Goal: Information Seeking & Learning: Learn about a topic

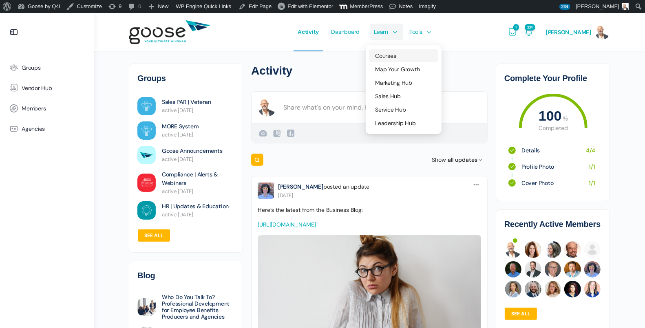
click at [396, 56] on span "Courses" at bounding box center [385, 55] width 21 height 7
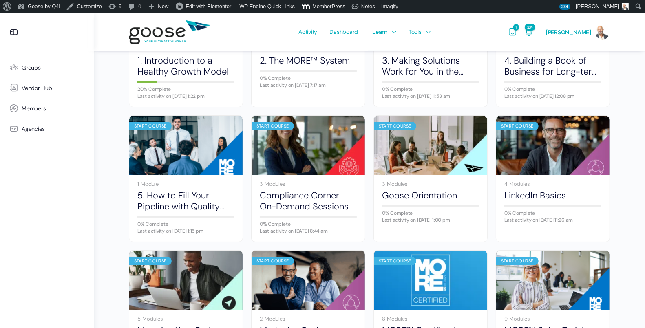
scroll to position [349, 0]
